Goal: Navigation & Orientation: Find specific page/section

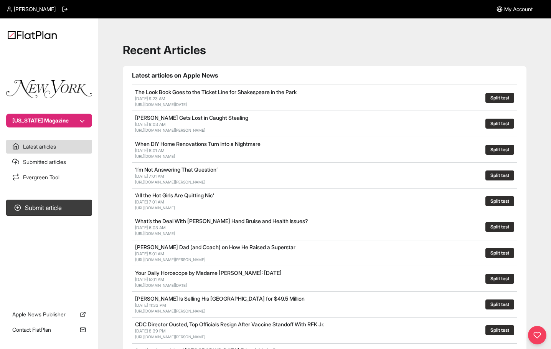
click at [81, 124] on button "[US_STATE] Magazine" at bounding box center [49, 121] width 86 height 14
click at [84, 122] on button "[US_STATE] Magazine" at bounding box center [49, 121] width 86 height 14
click at [58, 284] on section "Submit article" at bounding box center [49, 245] width 98 height 99
click at [53, 180] on link "Evergreen Tool" at bounding box center [49, 177] width 86 height 14
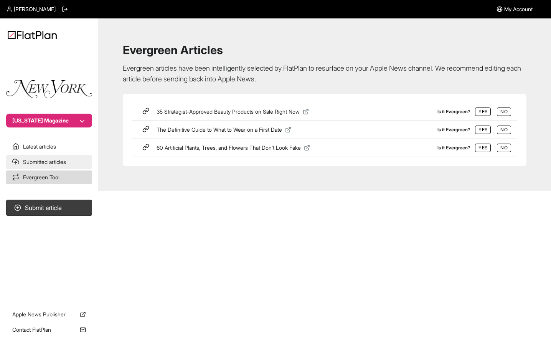
click at [27, 162] on link "Submitted articles" at bounding box center [49, 162] width 86 height 14
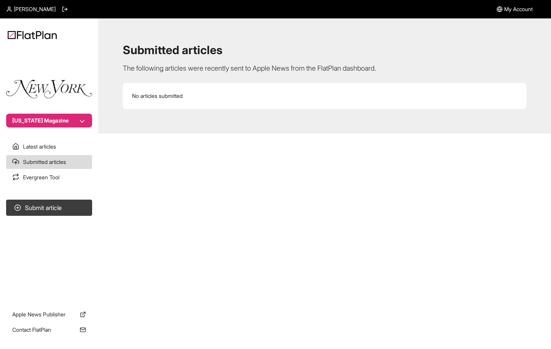
drag, startPoint x: 51, startPoint y: 143, endPoint x: 58, endPoint y: 133, distance: 12.4
click at [52, 143] on link "Latest articles" at bounding box center [49, 147] width 86 height 14
